Goal: Find specific page/section: Find specific page/section

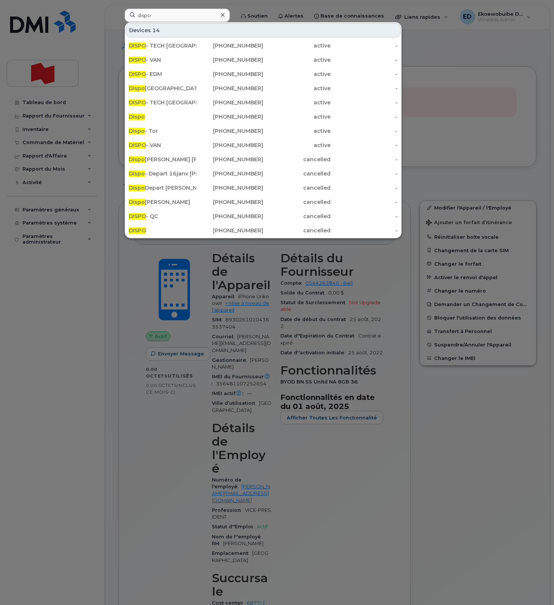
scroll to position [53, 0]
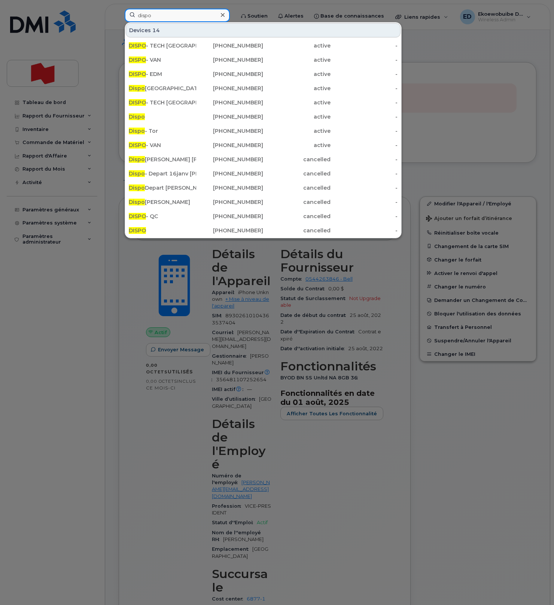
click at [160, 15] on input "dispo" at bounding box center [177, 15] width 105 height 13
type input "d"
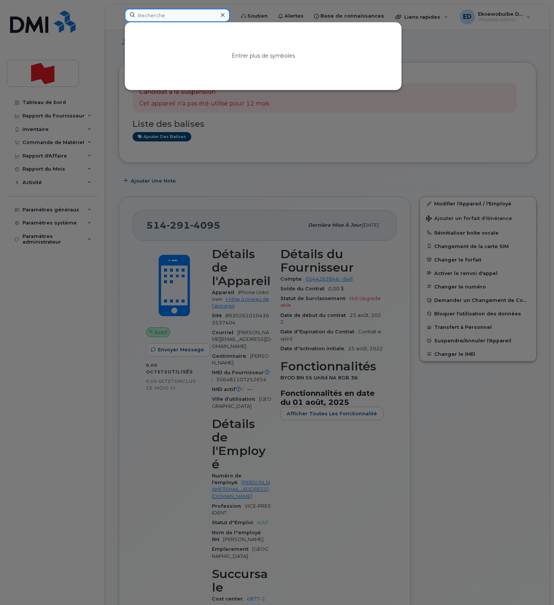
paste input "[PERSON_NAME]"
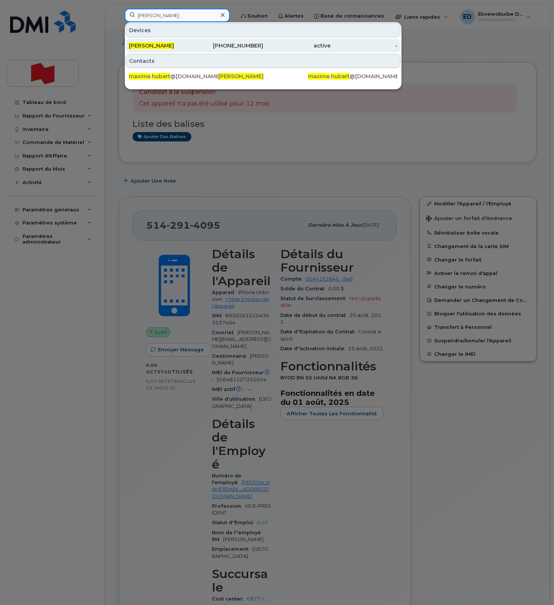
type input "[PERSON_NAME]"
click at [159, 44] on span "[PERSON_NAME]" at bounding box center [151, 45] width 45 height 7
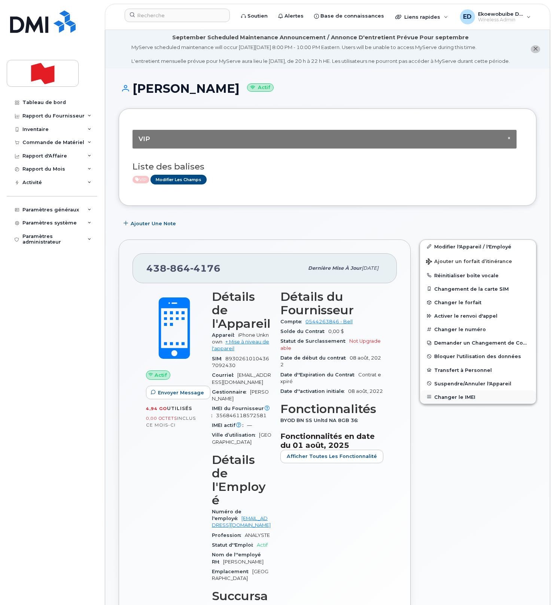
click at [452, 404] on button "Changer le IMEI" at bounding box center [478, 396] width 116 height 13
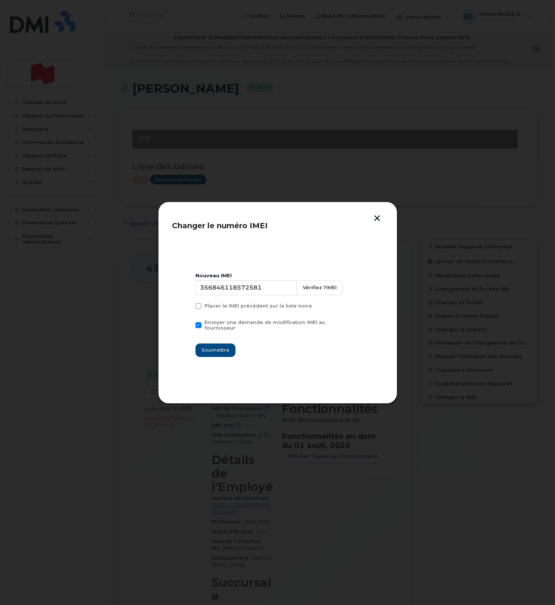
click at [377, 221] on button "button" at bounding box center [377, 219] width 11 height 8
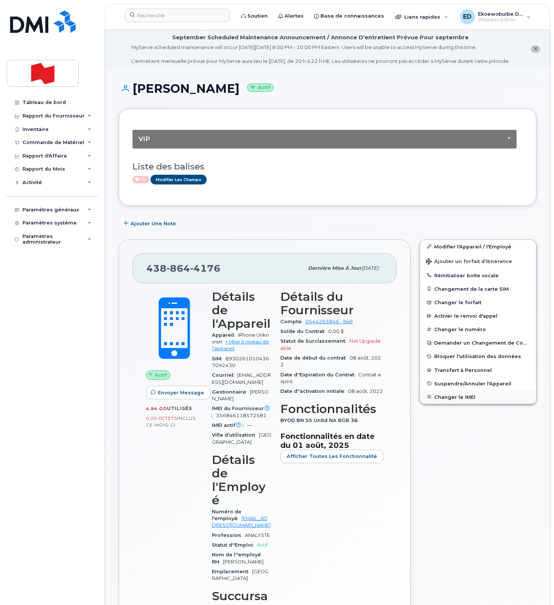
click at [456, 404] on button "Changer le IMEI" at bounding box center [478, 396] width 116 height 13
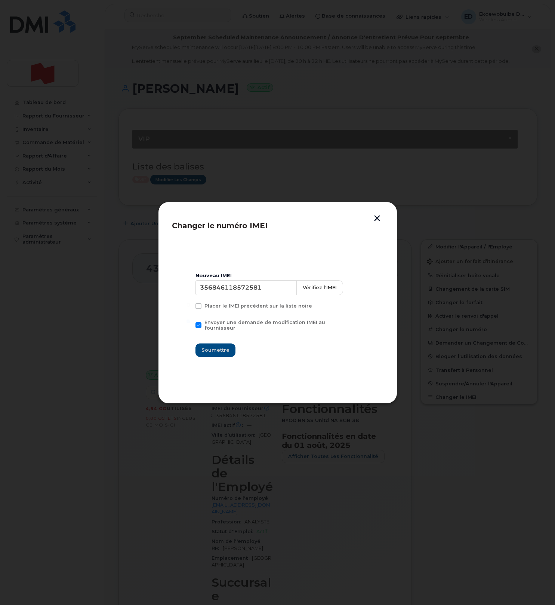
click at [377, 218] on button "button" at bounding box center [377, 219] width 11 height 8
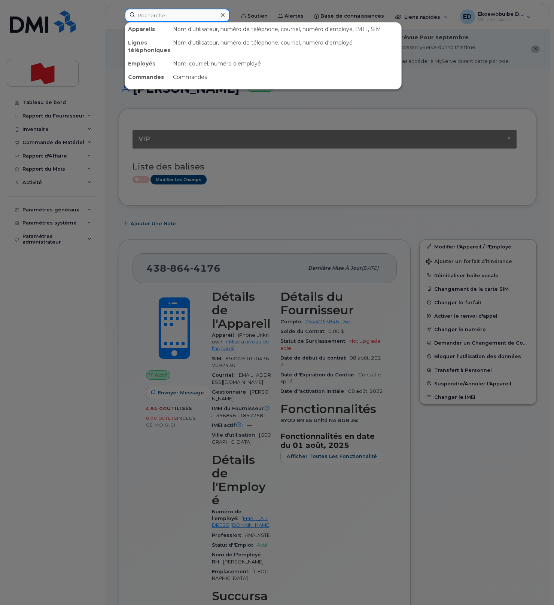
click at [154, 11] on input at bounding box center [177, 15] width 105 height 13
click at [163, 18] on input at bounding box center [177, 15] width 105 height 13
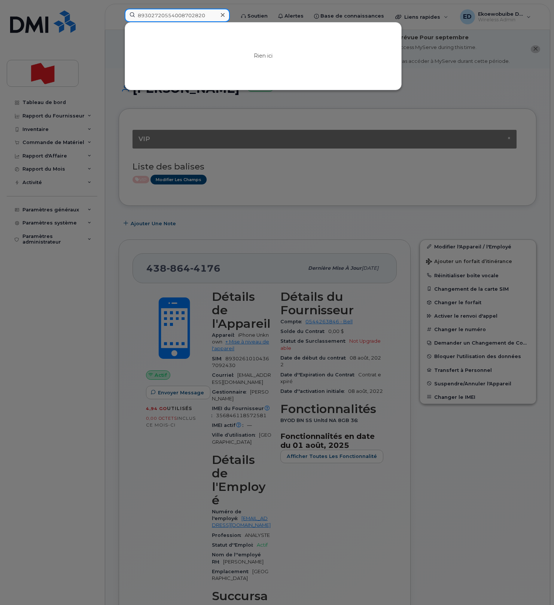
click at [217, 20] on input "89302720554008702820" at bounding box center [177, 15] width 105 height 13
type input "8"
type input "3"
type input "h"
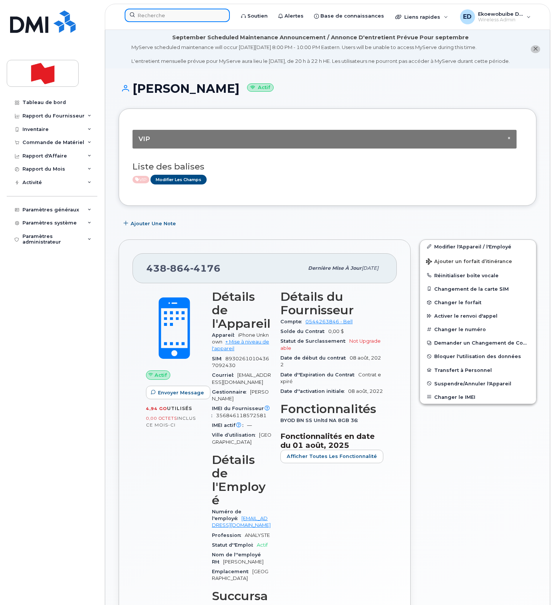
click at [163, 19] on input at bounding box center [177, 15] width 105 height 13
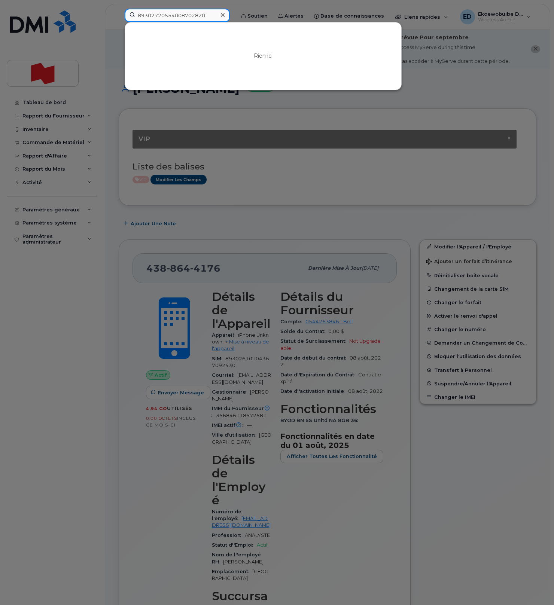
click at [175, 20] on input "89302720554008702820" at bounding box center [177, 15] width 105 height 13
type input "89302720554008702820"
